Goal: Information Seeking & Learning: Learn about a topic

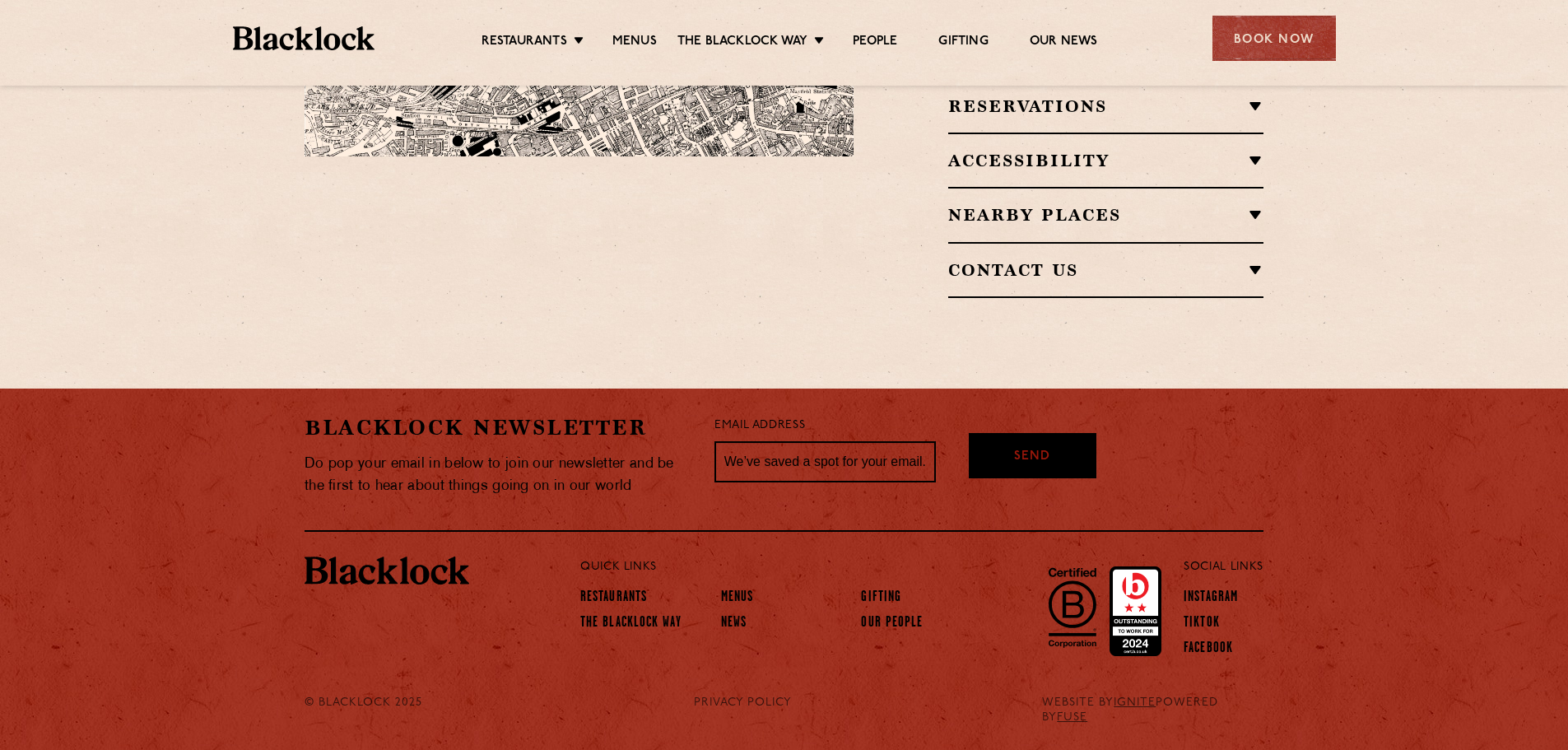
scroll to position [2059, 0]
click at [1252, 117] on h2 "Reservations" at bounding box center [1106, 105] width 315 height 19
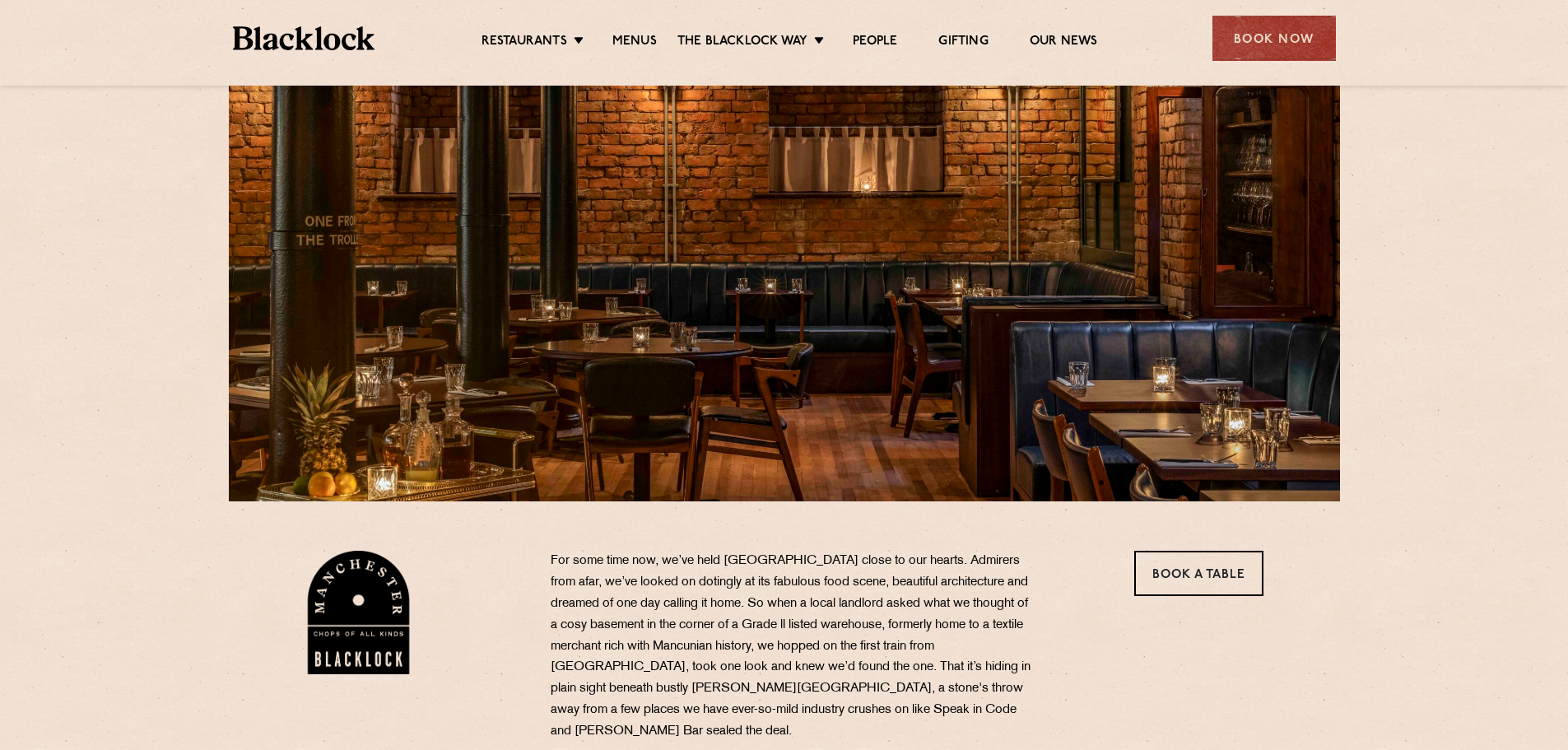
scroll to position [0, 0]
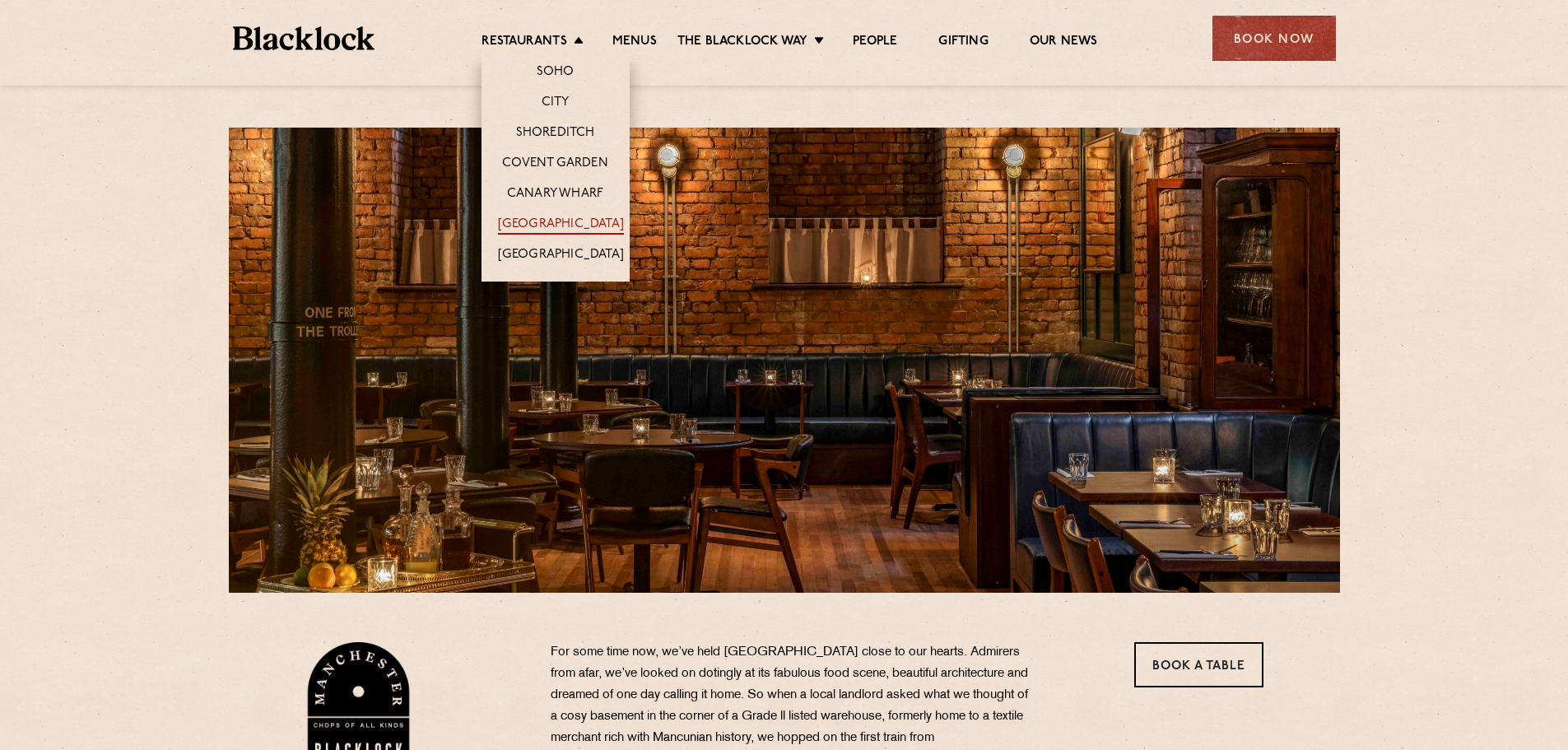
click at [540, 227] on link "[GEOGRAPHIC_DATA]" at bounding box center [561, 226] width 126 height 18
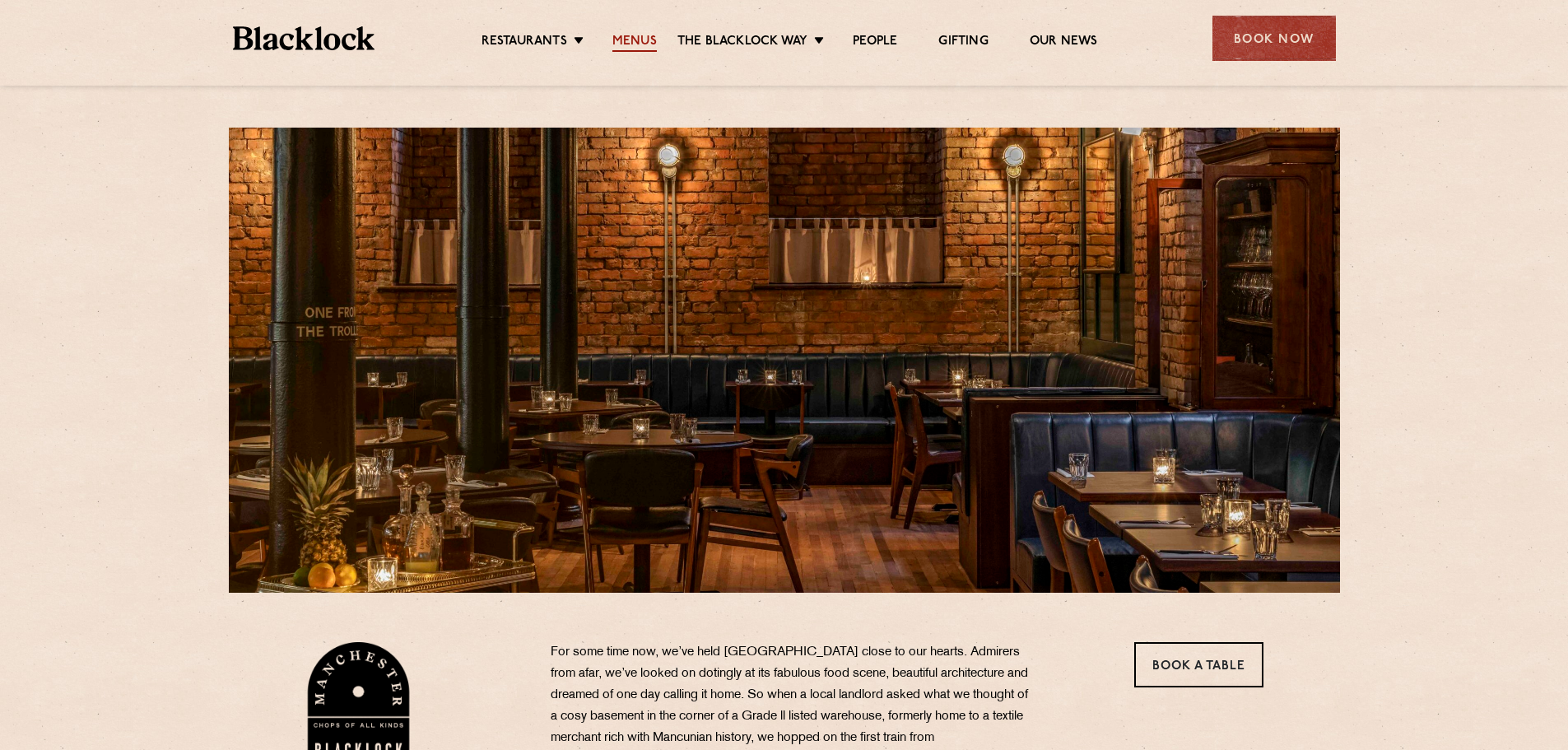
click at [623, 48] on link "Menus" at bounding box center [634, 43] width 44 height 18
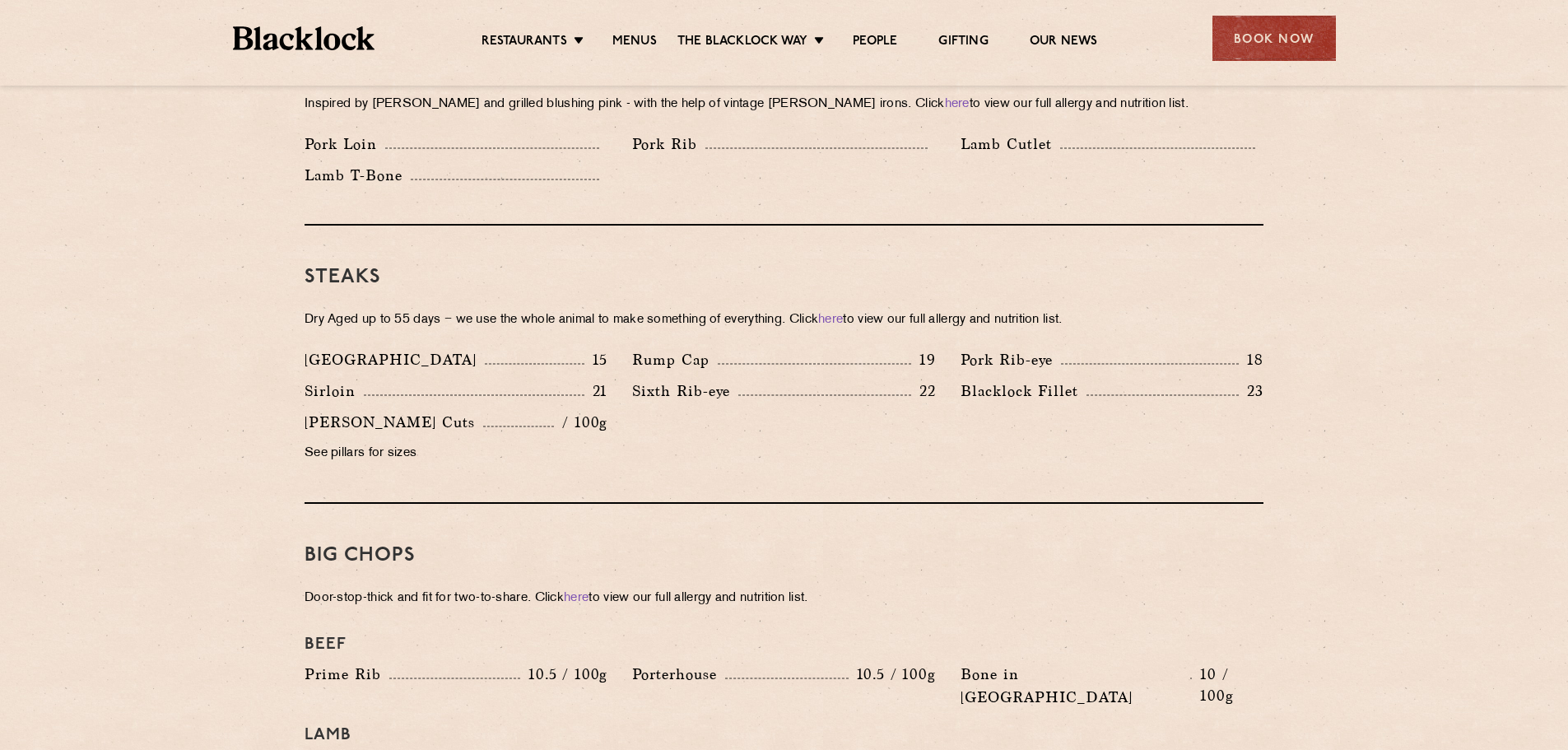
scroll to position [1236, 0]
